Goal: Task Accomplishment & Management: Use online tool/utility

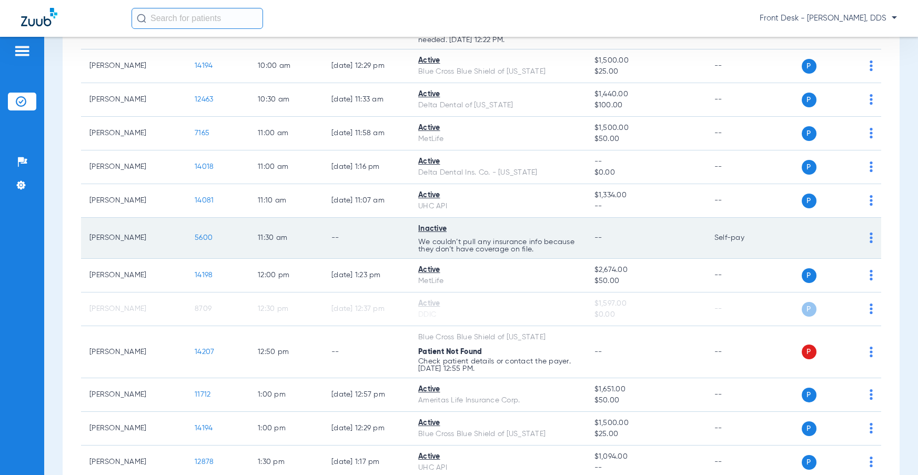
scroll to position [526, 0]
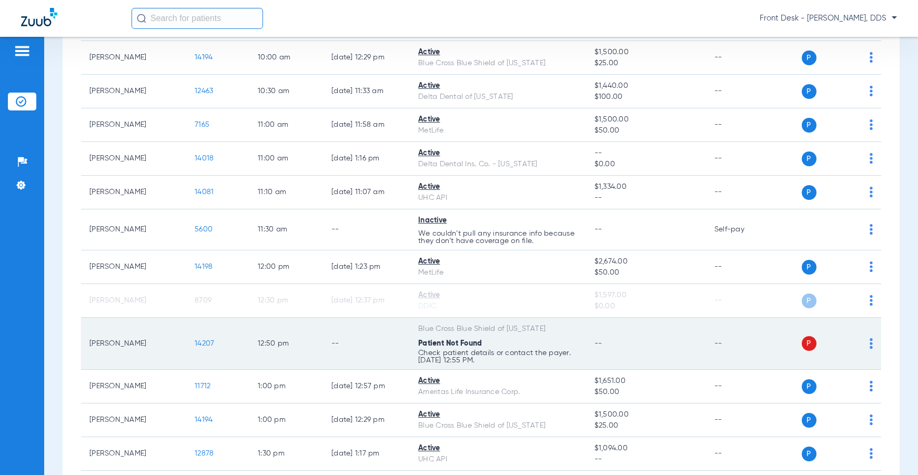
click at [207, 345] on span "14207" at bounding box center [204, 343] width 19 height 7
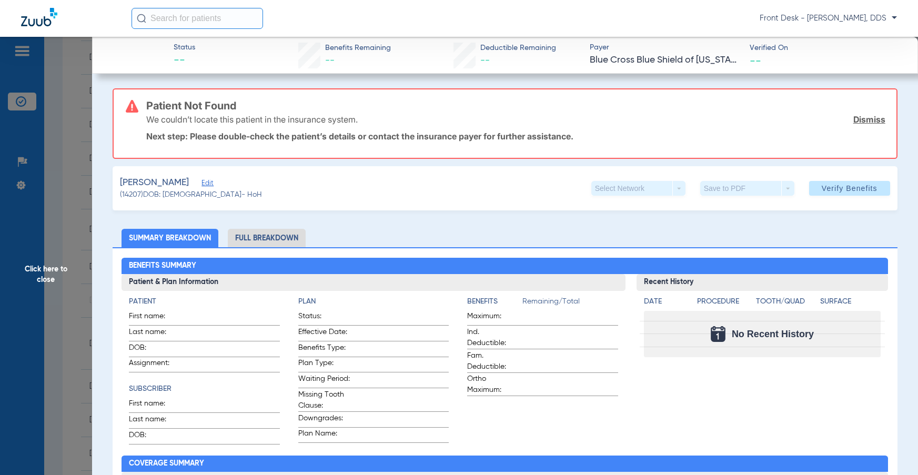
click at [211, 186] on span "Edit" at bounding box center [205, 184] width 9 height 10
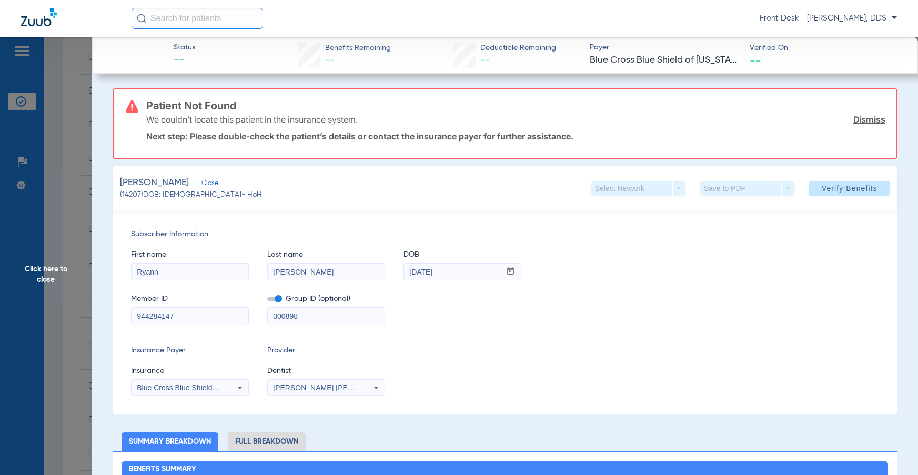
click at [453, 276] on input "[DATE]" at bounding box center [452, 271] width 97 height 17
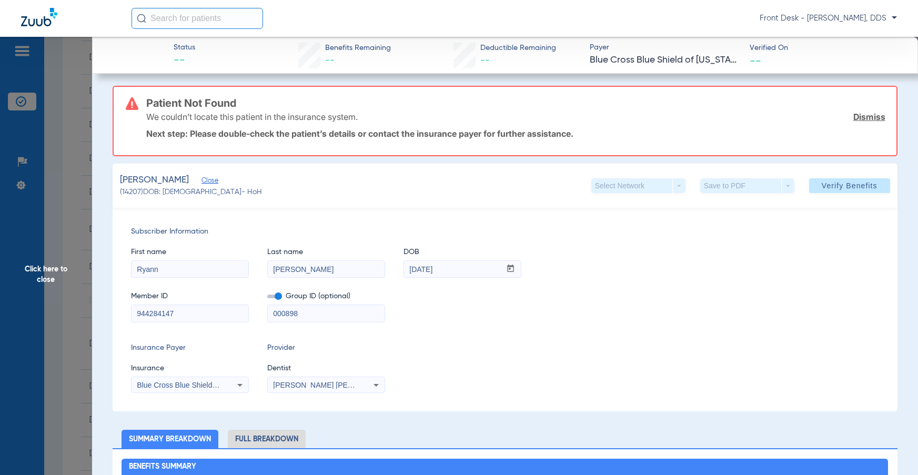
scroll to position [0, 0]
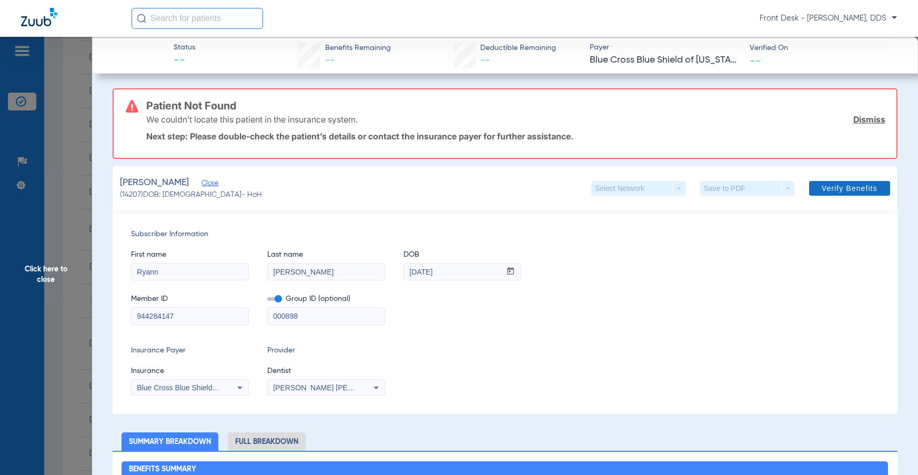
type input "[DATE]"
click at [840, 193] on span at bounding box center [849, 188] width 81 height 25
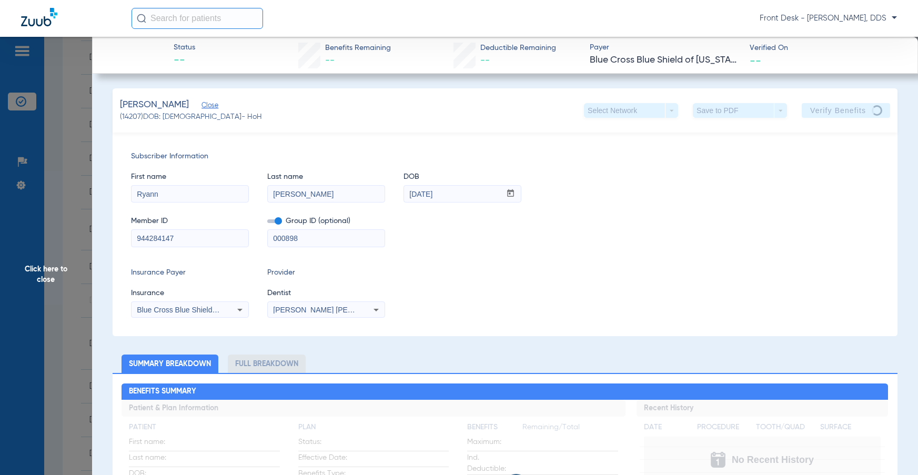
click at [48, 254] on span "Click here to close" at bounding box center [46, 274] width 92 height 475
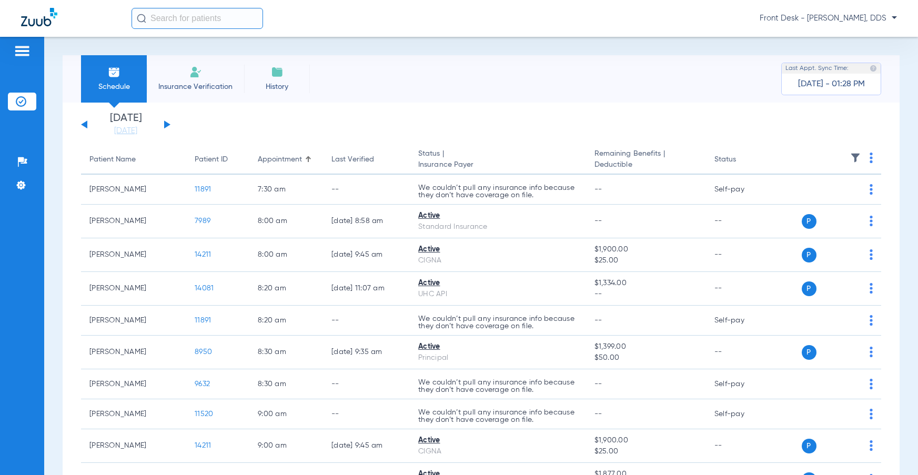
click at [169, 122] on div "[DATE] [DATE] [DATE] [DATE] [DATE] [DATE] [DATE] [DATE] [DATE] [DATE] [DATE] [D…" at bounding box center [125, 124] width 89 height 23
click at [166, 122] on button at bounding box center [167, 124] width 6 height 8
